Goal: Task Accomplishment & Management: Complete application form

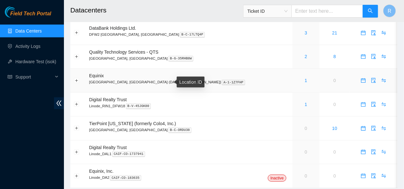
scroll to position [29, 0]
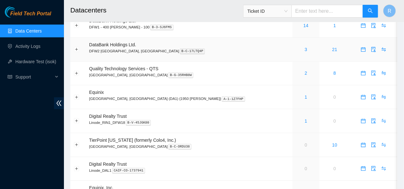
click at [296, 49] on div "3" at bounding box center [306, 49] width 20 height 7
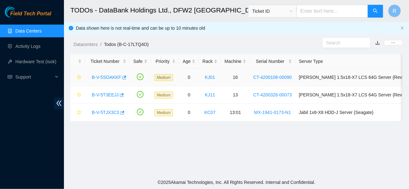
click at [105, 80] on link "B-V-5SOAKKF" at bounding box center [106, 77] width 29 height 5
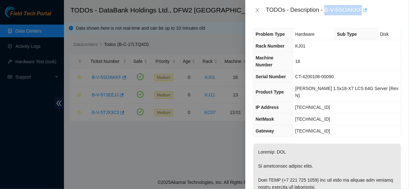
drag, startPoint x: 325, startPoint y: 7, endPoint x: 362, endPoint y: 10, distance: 36.5
click at [362, 10] on div "TODOs - Description - B-V-5SOAKKF" at bounding box center [332, 10] width 135 height 10
copy div "B-V-5SOAKKF"
click at [257, 10] on icon "close" at bounding box center [257, 10] width 5 height 5
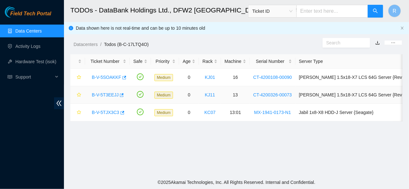
click at [106, 97] on div "B-V-5T3EEJJ" at bounding box center [107, 95] width 38 height 10
click at [106, 96] on link "B-V-5T3EEJJ" at bounding box center [105, 94] width 27 height 5
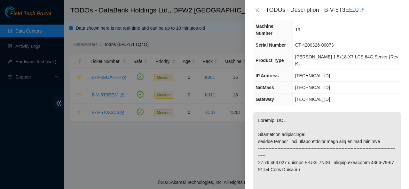
scroll to position [19, 0]
click at [257, 11] on icon "close" at bounding box center [257, 10] width 5 height 5
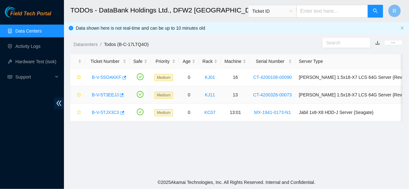
scroll to position [27, 0]
click at [105, 115] on div "B-V-5TJX3C3" at bounding box center [107, 112] width 38 height 10
click at [106, 112] on link "B-V-5TJX3C3" at bounding box center [105, 112] width 27 height 5
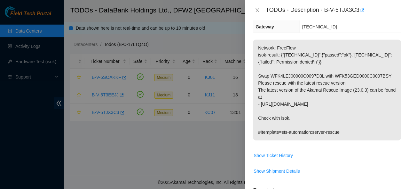
scroll to position [90, 0]
click at [352, 26] on td "[TECHNICAL_ID]" at bounding box center [350, 27] width 101 height 12
click at [258, 9] on icon "close" at bounding box center [257, 10] width 5 height 5
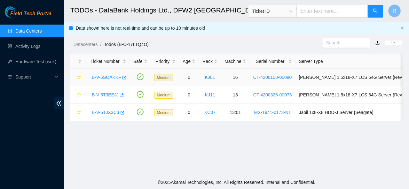
click at [111, 77] on link "B-V-5SOAKKF" at bounding box center [106, 77] width 29 height 5
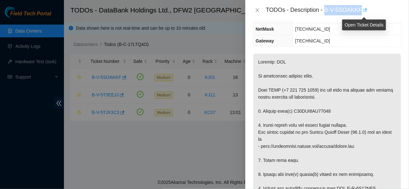
drag, startPoint x: 325, startPoint y: 10, endPoint x: 362, endPoint y: 10, distance: 36.4
click at [362, 10] on div "TODOs - Description - B-V-5SOAKKF" at bounding box center [332, 10] width 135 height 10
copy div "B-V-5SOAKKF"
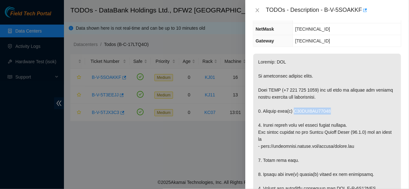
drag, startPoint x: 293, startPoint y: 96, endPoint x: 334, endPoint y: 96, distance: 40.9
copy p "S45PNA0MA68853"
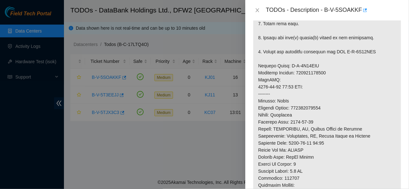
scroll to position [227, 0]
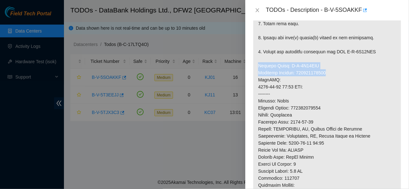
drag, startPoint x: 257, startPoint y: 50, endPoint x: 331, endPoint y: 58, distance: 73.7
click at [331, 58] on p at bounding box center [327, 80] width 148 height 326
copy p "Service Order: B-V-5T66VQJ Tracking Numbers: 473665204891"
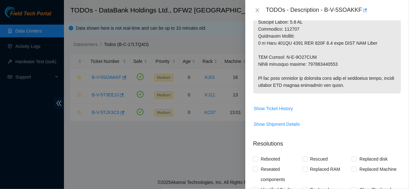
scroll to position [382, 0]
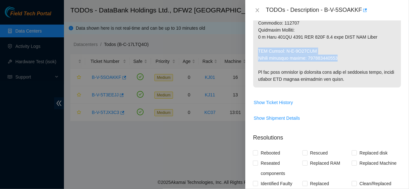
drag, startPoint x: 257, startPoint y: 35, endPoint x: 340, endPoint y: 44, distance: 83.6
copy p "RMA Return: B-V-5T66VQT Return tracking number: 473665204906"
click at [256, 8] on icon "close" at bounding box center [258, 10] width 4 height 4
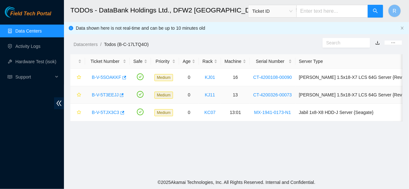
scroll to position [231, 0]
click at [111, 94] on link "B-V-5T3EEJJ" at bounding box center [105, 94] width 27 height 5
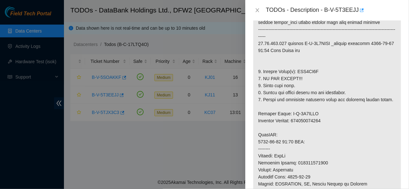
scroll to position [0, 0]
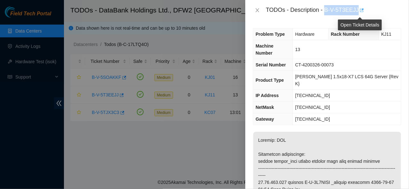
drag, startPoint x: 325, startPoint y: 8, endPoint x: 357, endPoint y: 10, distance: 32.6
click at [357, 10] on div "TODOs - Description - B-V-5T3EEJJ" at bounding box center [332, 10] width 135 height 10
copy div "B-V-5T3EEJJ"
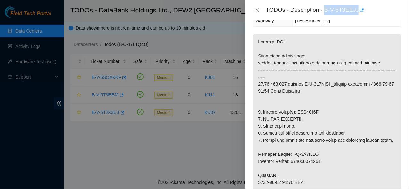
scroll to position [103, 0]
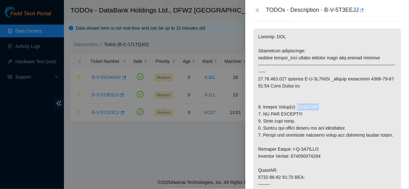
drag, startPoint x: 297, startPoint y: 91, endPoint x: 323, endPoint y: 95, distance: 26.2
click at [323, 95] on p at bounding box center [327, 191] width 148 height 326
copy p "WJG0BL7S"
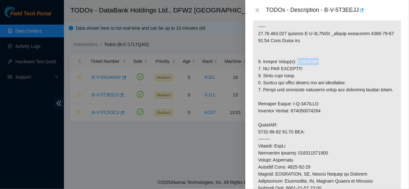
scroll to position [161, 0]
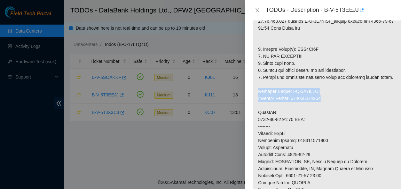
drag, startPoint x: 257, startPoint y: 75, endPoint x: 316, endPoint y: 81, distance: 58.7
click at [332, 82] on p at bounding box center [327, 134] width 148 height 326
copy p "Service Order: B-V-5T5FHTW Tracking Numbers: 463470041518"
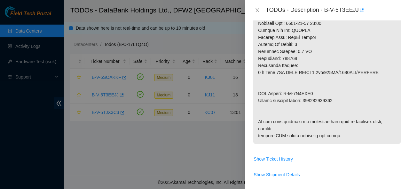
scroll to position [314, 0]
drag, startPoint x: 258, startPoint y: 77, endPoint x: 340, endPoint y: 87, distance: 81.8
copy p "RMA Return: B-V-5T5FHU5 Return tracking number: 463470041529"
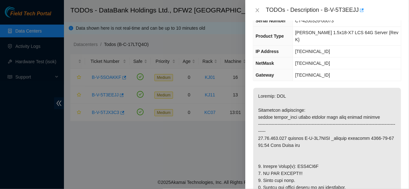
scroll to position [0, 0]
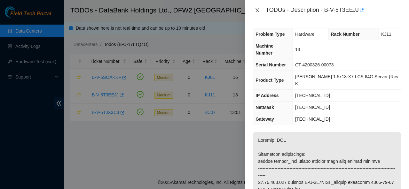
click at [253, 12] on button "Close" at bounding box center [257, 10] width 9 height 6
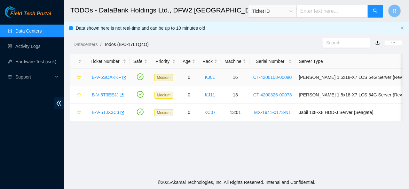
click at [111, 78] on link "B-V-5SOAKKF" at bounding box center [106, 77] width 29 height 5
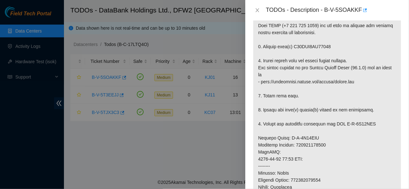
scroll to position [155, 0]
click at [256, 9] on icon "close" at bounding box center [257, 10] width 5 height 5
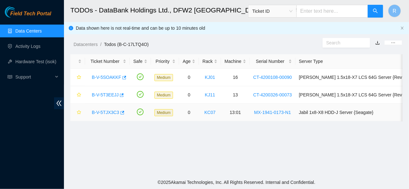
scroll to position [164, 0]
click at [108, 113] on link "B-V-5TJX3C3" at bounding box center [105, 112] width 27 height 5
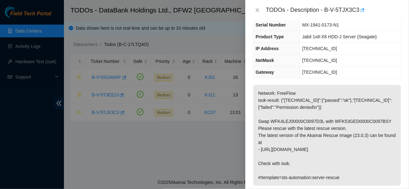
scroll to position [0, 0]
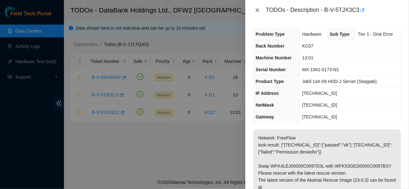
click at [257, 11] on icon "close" at bounding box center [257, 10] width 5 height 5
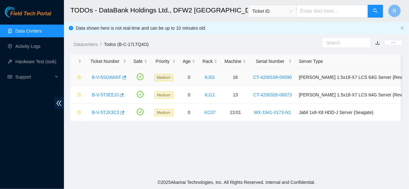
click at [105, 78] on link "B-V-5SOAKKF" at bounding box center [106, 77] width 29 height 5
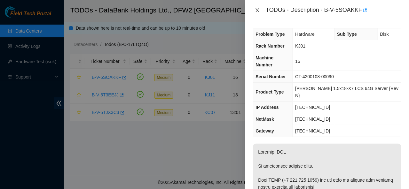
click at [259, 10] on icon "close" at bounding box center [257, 10] width 5 height 5
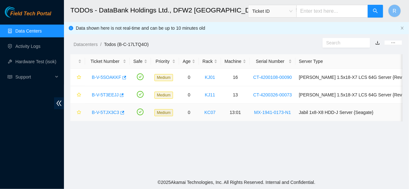
click at [109, 112] on link "B-V-5TJX3C3" at bounding box center [105, 112] width 27 height 5
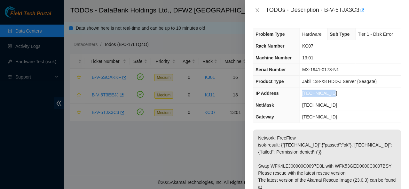
drag, startPoint x: 301, startPoint y: 93, endPoint x: 341, endPoint y: 96, distance: 40.7
click at [341, 96] on td "[TECHNICAL_ID]" at bounding box center [350, 94] width 101 height 12
copy span "[TECHNICAL_ID]"
drag, startPoint x: 302, startPoint y: 105, endPoint x: 336, endPoint y: 103, distance: 34.2
click at [336, 103] on td "[TECHNICAL_ID]" at bounding box center [350, 105] width 101 height 12
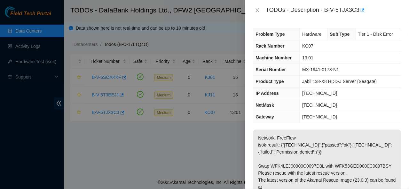
click at [252, 11] on div "TODOs - Description - B-V-5TJX3C3" at bounding box center [327, 10] width 164 height 20
click at [256, 10] on icon "close" at bounding box center [257, 10] width 5 height 5
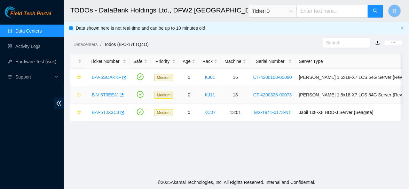
click at [108, 94] on link "B-V-5T3EEJJ" at bounding box center [105, 94] width 27 height 5
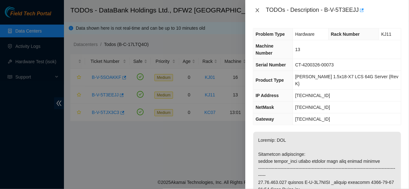
click at [257, 11] on icon "close" at bounding box center [257, 10] width 5 height 5
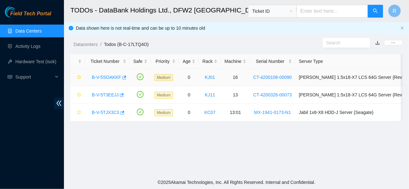
click at [108, 77] on link "B-V-5SOAKKF" at bounding box center [106, 77] width 29 height 5
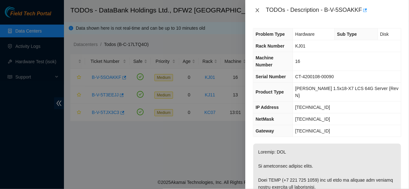
click at [257, 8] on icon "close" at bounding box center [257, 10] width 5 height 5
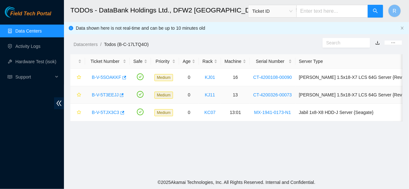
click at [111, 96] on link "B-V-5T3EEJJ" at bounding box center [105, 94] width 27 height 5
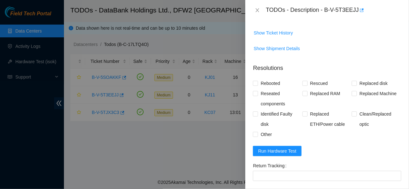
scroll to position [453, 0]
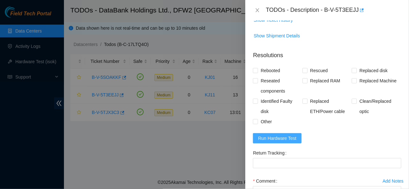
click at [271, 142] on span "Run Hardware Test" at bounding box center [277, 138] width 38 height 7
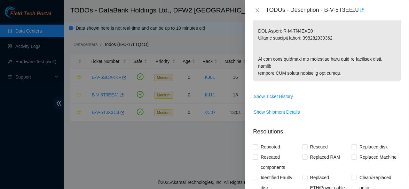
scroll to position [524, 0]
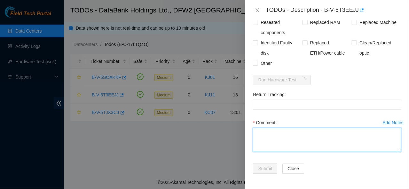
click at [282, 137] on textarea "Comment" at bounding box center [327, 140] width 148 height 24
paste textarea "Ticket:B-V-5T3EEJJ Service Order: B-V-5T5FHTW Tracking Numbers: 463470041518 Se…"
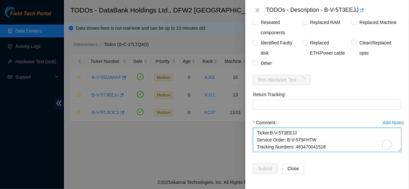
scroll to position [40, 0]
drag, startPoint x: 305, startPoint y: 142, endPoint x: 338, endPoint y: 142, distance: 32.9
click at [341, 142] on textarea "Ticket:B-V-5T3EEJJ Service Order: B-V-5T5FHTW Tracking Numbers: 463470041518 Se…" at bounding box center [327, 140] width 148 height 24
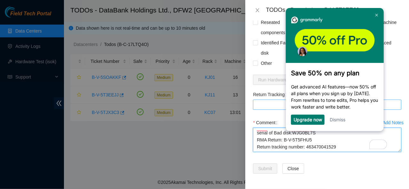
type textarea "Ticket:B-V-5T3EEJJ Service Order: B-V-5T5FHTW Tracking Numbers: 463470041518 Se…"
click at [264, 108] on Tracking "Return Tracking" at bounding box center [327, 105] width 148 height 10
paste Tracking "463470041529"
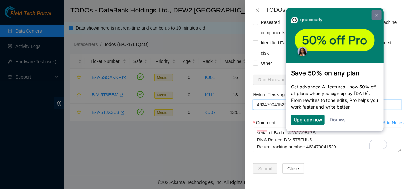
type Tracking "463470041529"
click at [375, 12] on link at bounding box center [376, 15] width 10 height 10
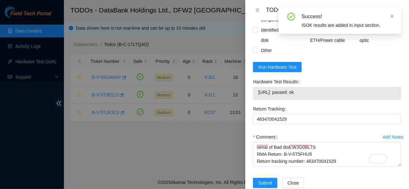
scroll to position [556, 0]
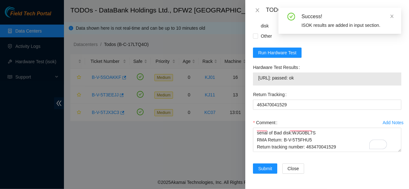
drag, startPoint x: 256, startPoint y: 73, endPoint x: 320, endPoint y: 72, distance: 63.6
click at [320, 73] on div "[URL]: passed: ok" at bounding box center [327, 79] width 148 height 13
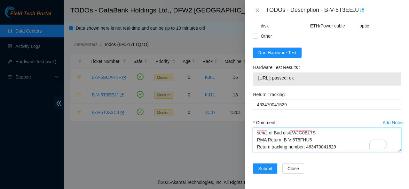
click at [265, 145] on textarea "Ticket:B-V-5T3EEJJ Service Order: B-V-5T5FHTW Tracking Numbers: 463470041518 Se…" at bounding box center [327, 140] width 148 height 24
paste textarea "[URL]: passed: ok"
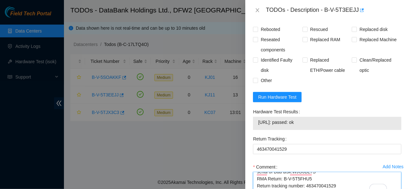
scroll to position [493, 0]
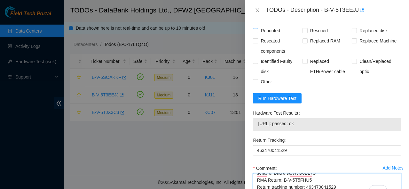
type textarea "Ticket:B-V-5T3EEJJ Service Order: B-V-5T5FHTW Tracking Numbers: 463470041518 Se…"
click at [256, 33] on input "Rebooted" at bounding box center [255, 30] width 4 height 4
checkbox input "true"
click at [351, 33] on input "Replaced disk" at bounding box center [353, 30] width 4 height 4
checkbox input "true"
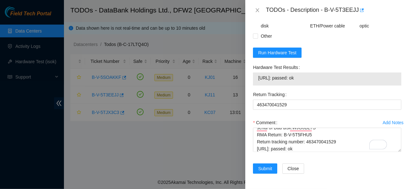
scroll to position [556, 0]
click at [263, 167] on span "Submit" at bounding box center [265, 168] width 14 height 7
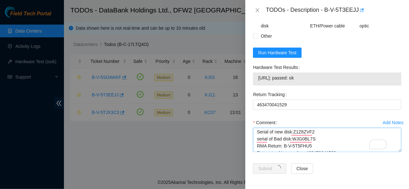
scroll to position [0, 0]
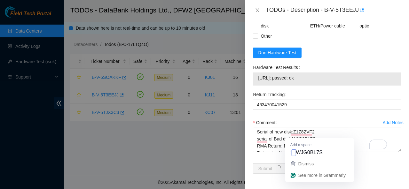
click at [220, 147] on div at bounding box center [204, 94] width 409 height 189
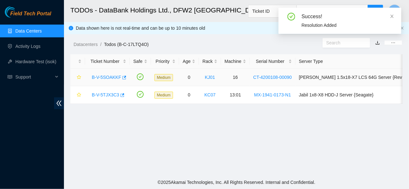
click at [112, 77] on link "B-V-5SOAKKF" at bounding box center [106, 77] width 29 height 5
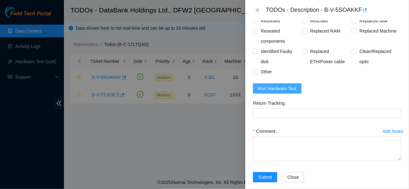
click at [284, 85] on span "Run Hardware Test" at bounding box center [277, 88] width 38 height 7
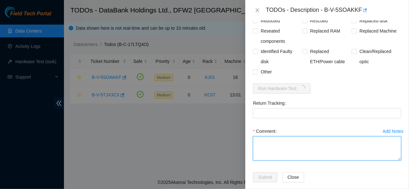
click at [260, 142] on textarea "Comment" at bounding box center [327, 148] width 148 height 24
type textarea "c"
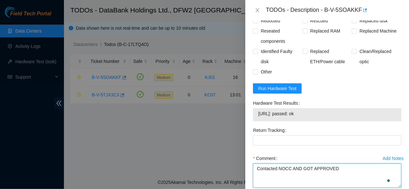
paste textarea "Ticket:B-V-5SOAKKF Service Order: B-V-5T66VQJ Tracking Numbers: 473665204891 Se…"
drag, startPoint x: 304, startPoint y: 161, endPoint x: 337, endPoint y: 161, distance: 32.3
click at [337, 164] on textarea "Contacted NOCC AND GOT APPROVED Ticket:B-V-5SOAKKF Service Order: B-V-5T66VQJ T…" at bounding box center [327, 176] width 148 height 24
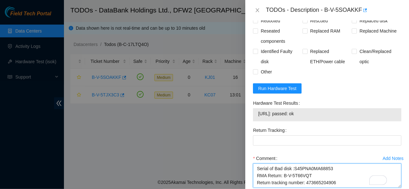
drag, startPoint x: 306, startPoint y: 160, endPoint x: 344, endPoint y: 160, distance: 38.0
click at [344, 164] on textarea "Contacted NOCC AND GOT APPROVED Ticket:B-V-5SOAKKF Service Order: B-V-5T66VQJ T…" at bounding box center [327, 176] width 148 height 24
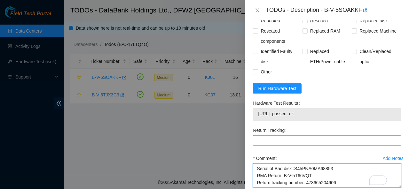
type textarea "Contacted NOCC AND GOT APPROVED Ticket:B-V-5SOAKKF Service Order: B-V-5T66VQJ T…"
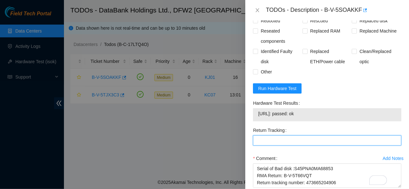
click at [268, 135] on Tracking "Return Tracking" at bounding box center [327, 140] width 148 height 10
paste Tracking "473665204906"
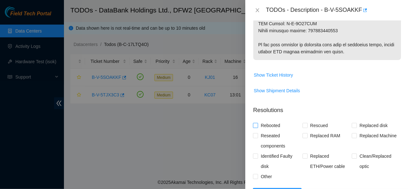
type Tracking "473665204906"
click at [254, 123] on input "Rebooted" at bounding box center [255, 125] width 4 height 4
checkbox input "true"
click at [305, 123] on input "Rescued" at bounding box center [304, 125] width 4 height 4
checkbox input "true"
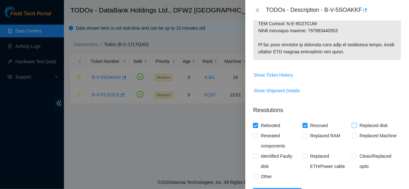
click at [351, 123] on input "Replaced disk" at bounding box center [353, 125] width 4 height 4
checkbox input "true"
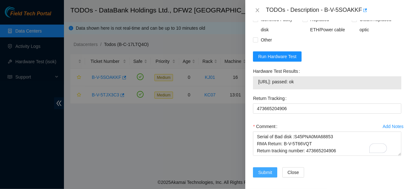
click at [265, 169] on span "Submit" at bounding box center [265, 172] width 14 height 7
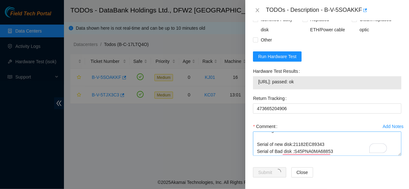
scroll to position [63, 0]
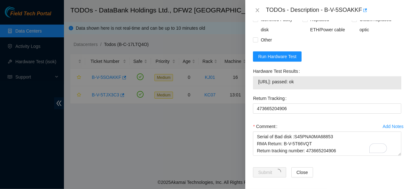
drag, startPoint x: 258, startPoint y: 74, endPoint x: 316, endPoint y: 73, distance: 57.5
click at [316, 78] on span "[URL]: passed: ok" at bounding box center [327, 81] width 138 height 7
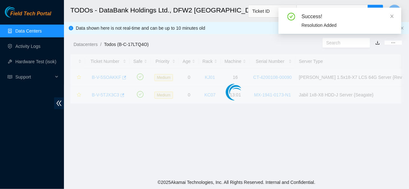
scroll to position [212, 0]
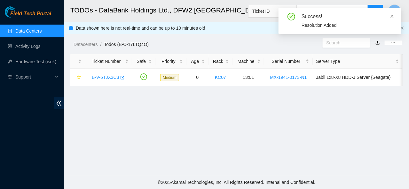
drag, startPoint x: 297, startPoint y: 73, endPoint x: 141, endPoint y: 115, distance: 161.8
click at [141, 115] on main "TODOs - DataBank Holdings Ltd., DFW2 [GEOGRAPHIC_DATA], [GEOGRAPHIC_DATA] Ticke…" at bounding box center [236, 88] width 345 height 176
click at [109, 77] on link "B-V-5TJX3C3" at bounding box center [105, 77] width 27 height 5
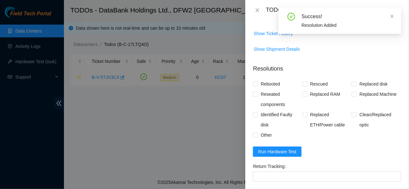
scroll to position [282, 0]
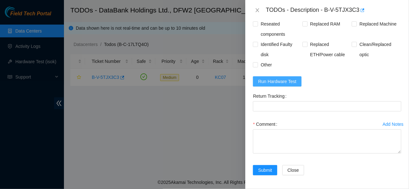
click at [278, 81] on span "Run Hardware Test" at bounding box center [277, 81] width 38 height 7
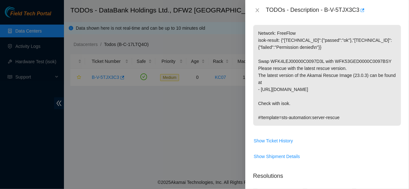
scroll to position [77, 0]
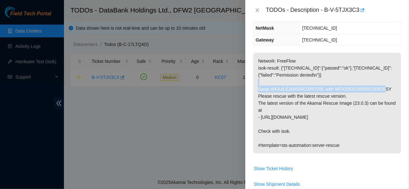
drag, startPoint x: 256, startPoint y: 87, endPoint x: 383, endPoint y: 87, distance: 127.8
click at [383, 87] on p "Network: FreeFlow isok-result: {"[TECHNICAL_ID]":{"passed":"ok"},"[TECHNICAL_ID…" at bounding box center [327, 103] width 148 height 101
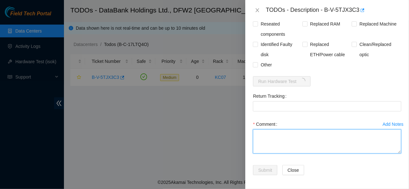
click at [273, 141] on textarea "Comment" at bounding box center [327, 141] width 148 height 24
type textarea "d"
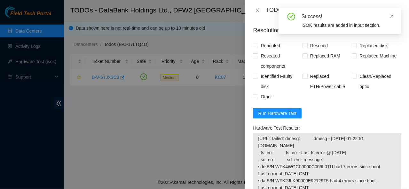
scroll to position [252, 0]
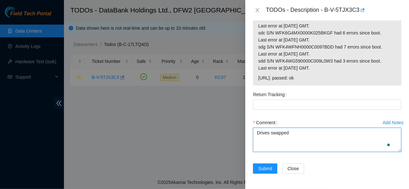
paste textarea "Swap WFK4LEJ00000C0097D3L with WFK53GED0000C0097BSY"
click at [267, 137] on textarea "Drives swapped Swap WFK4LEJ00000C0097D3L with WFK53GED0000C0097BSY" at bounding box center [327, 140] width 148 height 24
click at [298, 129] on textarea "Drives swapped WFK4LEJ00000C0097D3L with WFK53GED0000C0097BSY" at bounding box center [327, 140] width 148 height 24
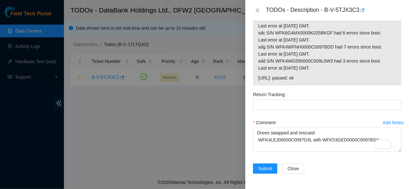
drag, startPoint x: 257, startPoint y: 74, endPoint x: 325, endPoint y: 77, distance: 68.1
click at [325, 77] on div "[URL]: failed: dmesg: dmesg - [DATE] 01:22:51 [DOMAIN_NAME] , fs_err: fs_err - …" at bounding box center [327, 14] width 148 height 142
click at [325, 76] on span "[URL]: passed: ok" at bounding box center [327, 77] width 138 height 7
drag, startPoint x: 256, startPoint y: 74, endPoint x: 309, endPoint y: 74, distance: 52.4
click at [309, 74] on div "[URL]: failed: dmesg: dmesg - [DATE] 01:22:51 [DOMAIN_NAME] , fs_err: fs_err - …" at bounding box center [327, 14] width 148 height 142
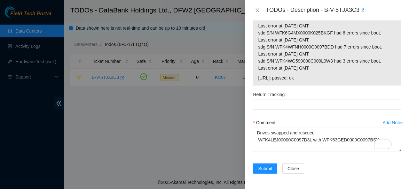
click at [320, 74] on span "[URL]: passed: ok" at bounding box center [327, 77] width 138 height 7
drag, startPoint x: 257, startPoint y: 75, endPoint x: 312, endPoint y: 76, distance: 54.6
click at [312, 76] on td "[URL]: passed: ok" at bounding box center [326, 79] width 139 height 10
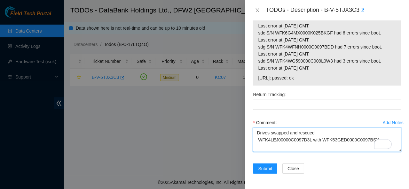
click at [371, 136] on textarea "Drives swapped and rescued WFK4LEJ00000C0097D3L with WFK53GED0000C0097BSY" at bounding box center [327, 140] width 148 height 24
paste textarea "[URL]: passed: ok"
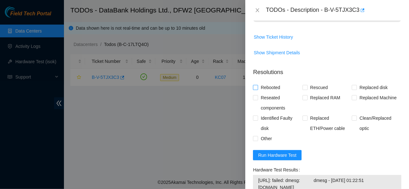
type textarea "Drives swapped and rescued WFK4LEJ00000C0097D3L with WFK53GED0000C0097BSY [URL]…"
click at [255, 86] on input "Rebooted" at bounding box center [255, 87] width 4 height 4
checkbox input "true"
click at [306, 85] on span at bounding box center [304, 87] width 5 height 5
click at [306, 85] on input "Rescued" at bounding box center [304, 87] width 4 height 4
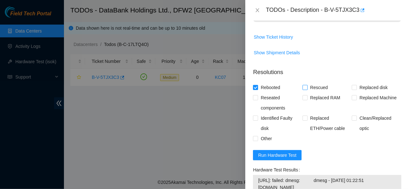
checkbox input "true"
click at [255, 139] on input "Other" at bounding box center [255, 138] width 4 height 4
checkbox input "true"
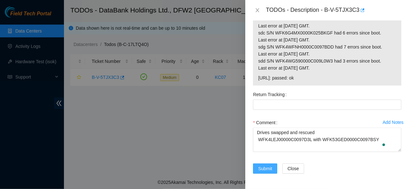
click at [265, 167] on span "Submit" at bounding box center [265, 168] width 14 height 7
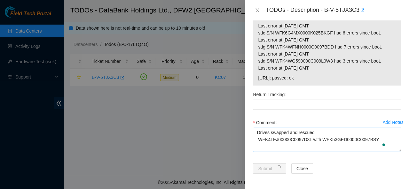
type textarea "d"
